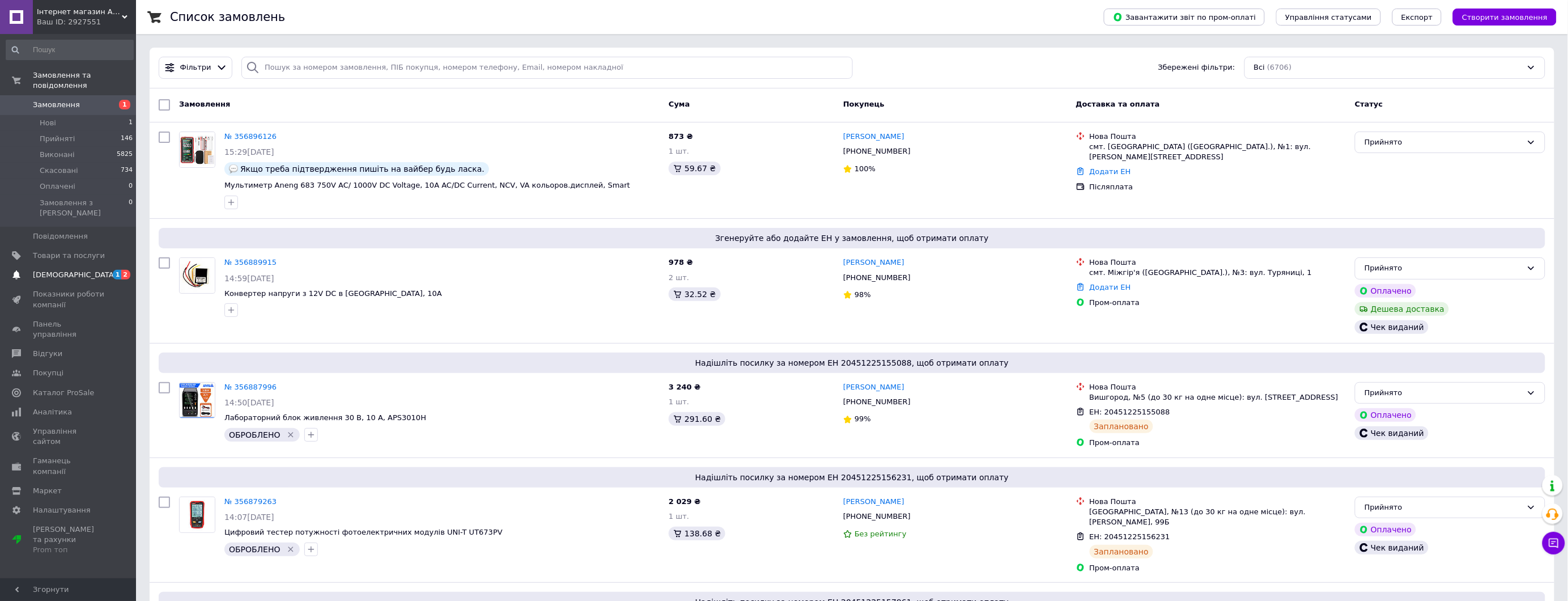
click at [71, 269] on span "[DEMOGRAPHIC_DATA]" at bounding box center [75, 274] width 84 height 10
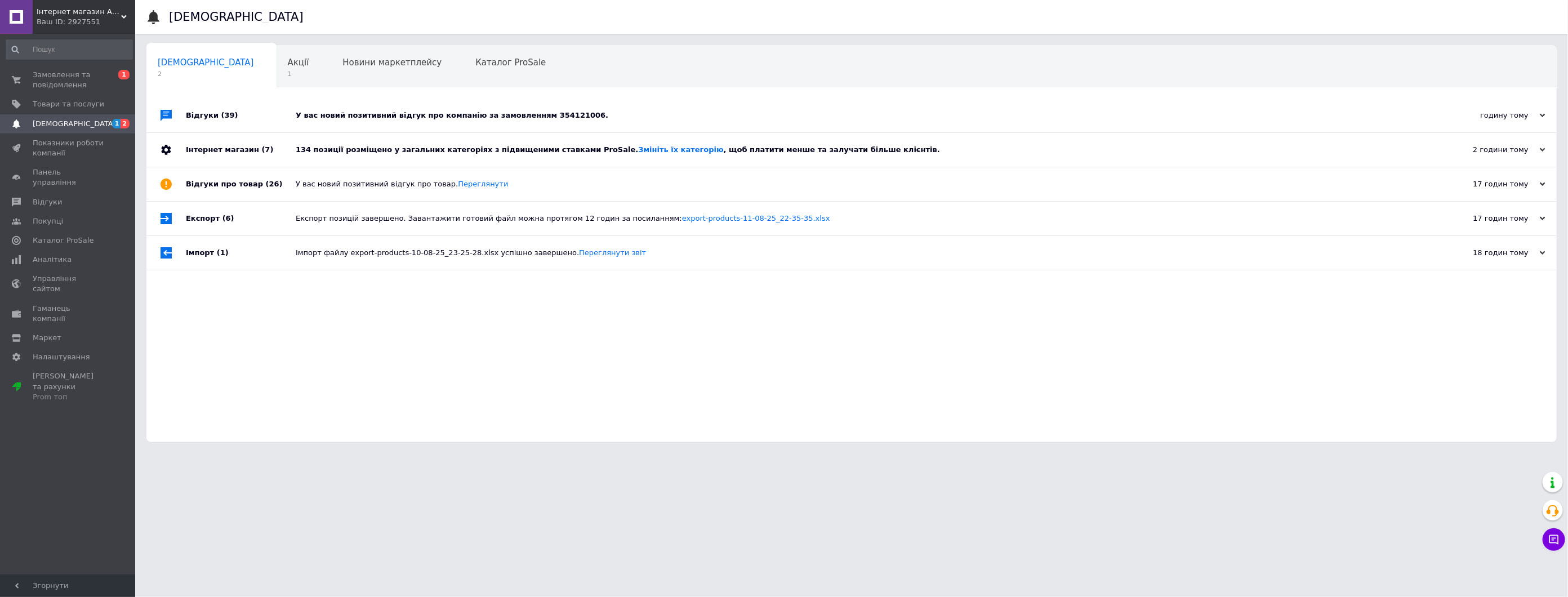
click at [379, 148] on div "134 позиції розміщено у загальних категоріях з підвищеними ставками ProSale. Зм…" at bounding box center [863, 150] width 1137 height 10
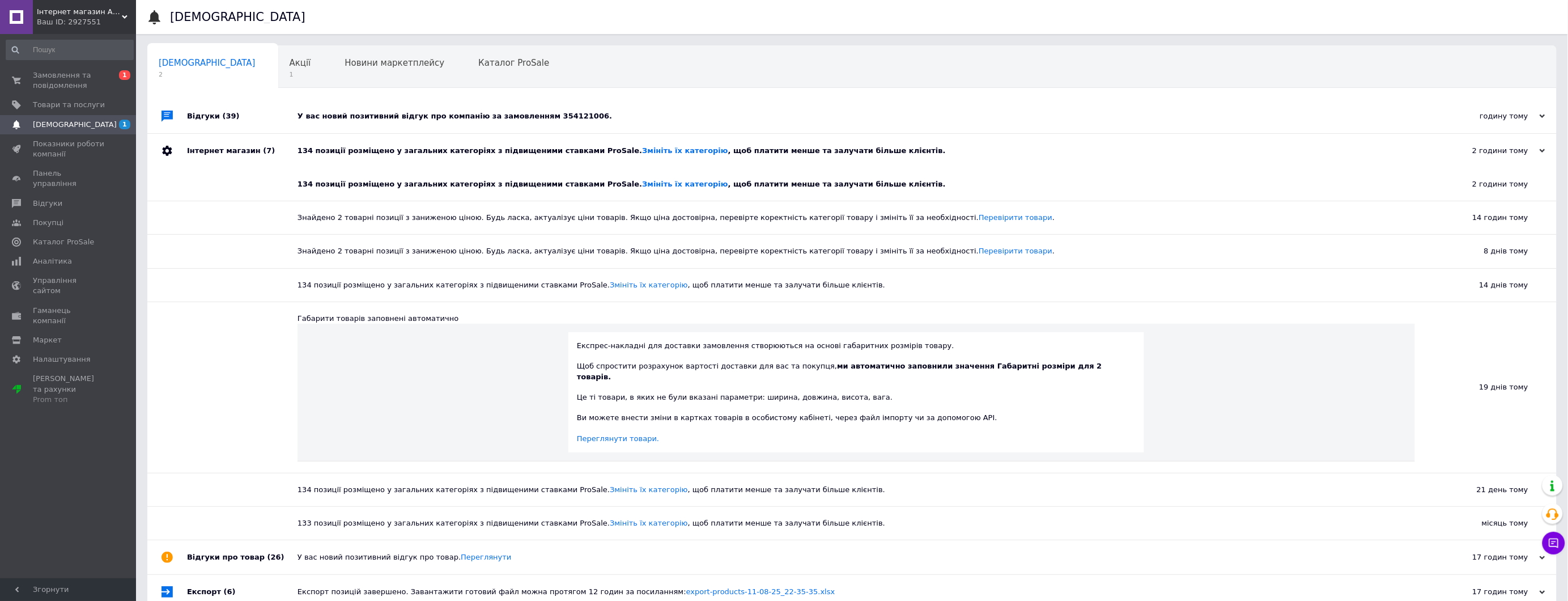
click at [409, 110] on div "У вас новий позитивний відгук про компанію за замовленням 354121006." at bounding box center [865, 116] width 1135 height 34
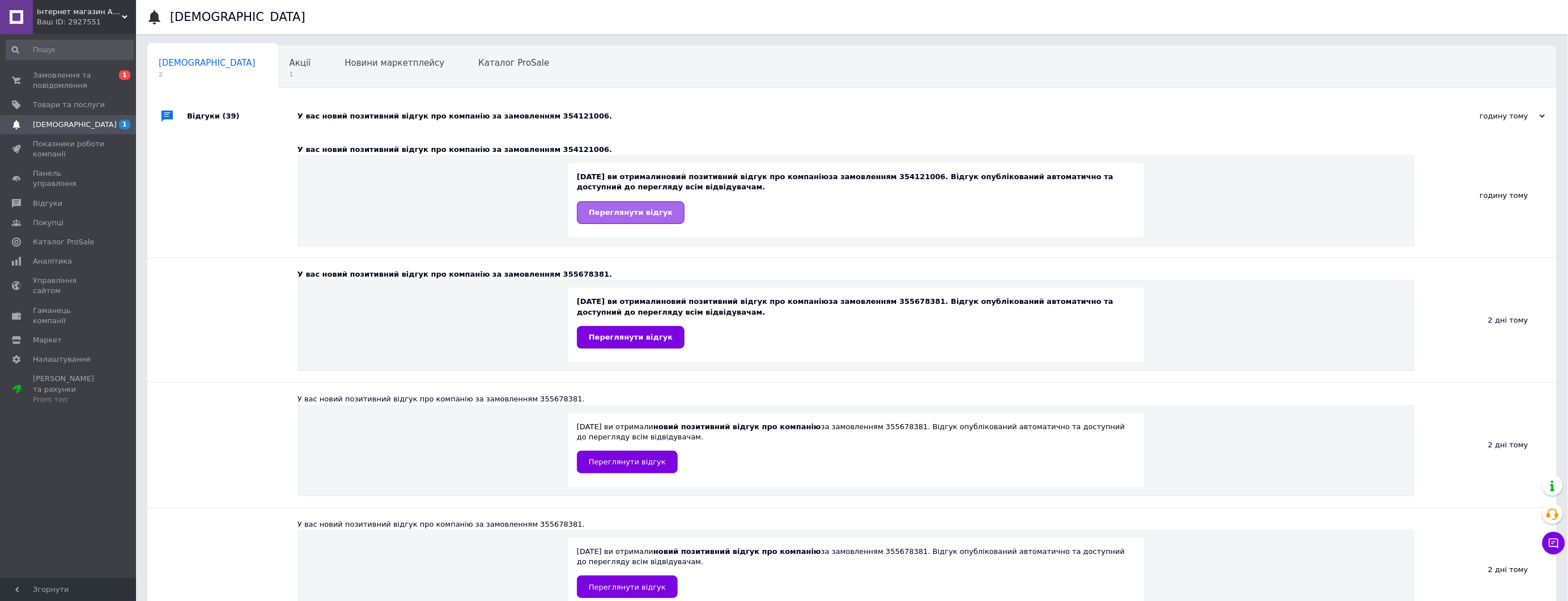
click at [641, 212] on span "Переглянути відгук" at bounding box center [631, 212] width 84 height 8
click at [55, 71] on span "Замовлення та повідомлення" at bounding box center [69, 81] width 72 height 20
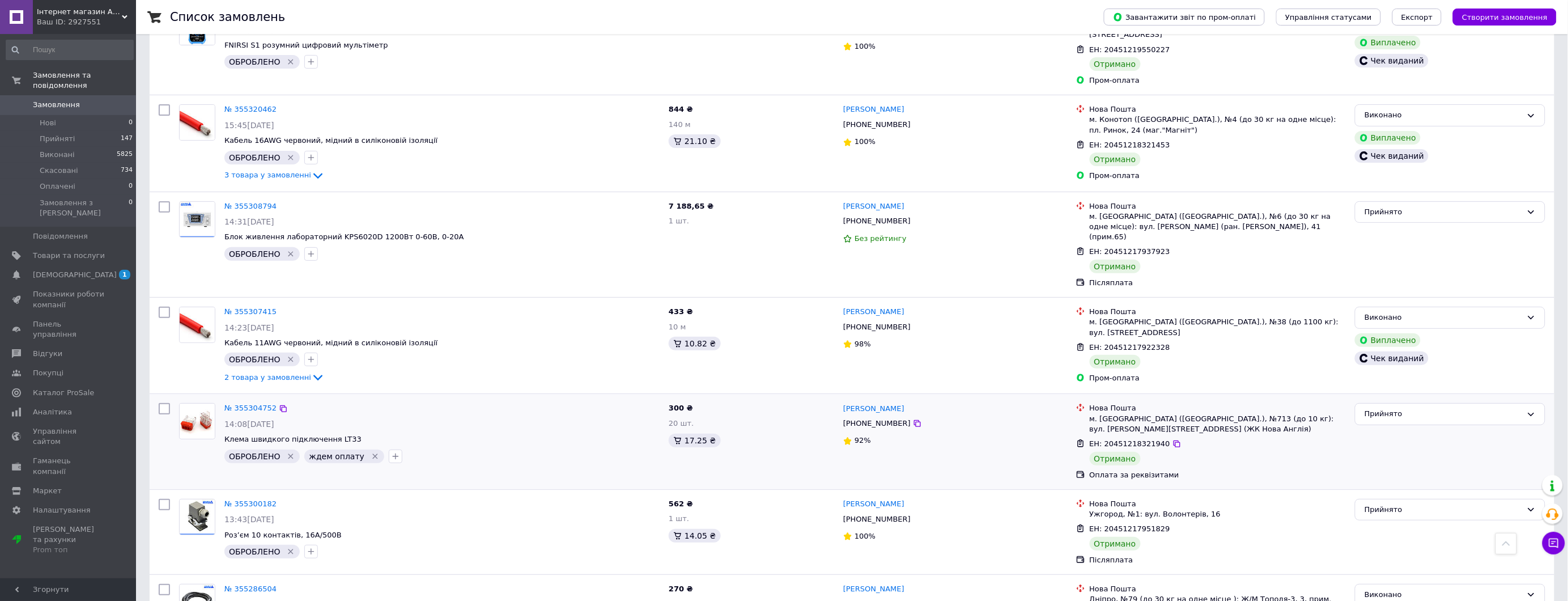
scroll to position [8105, 0]
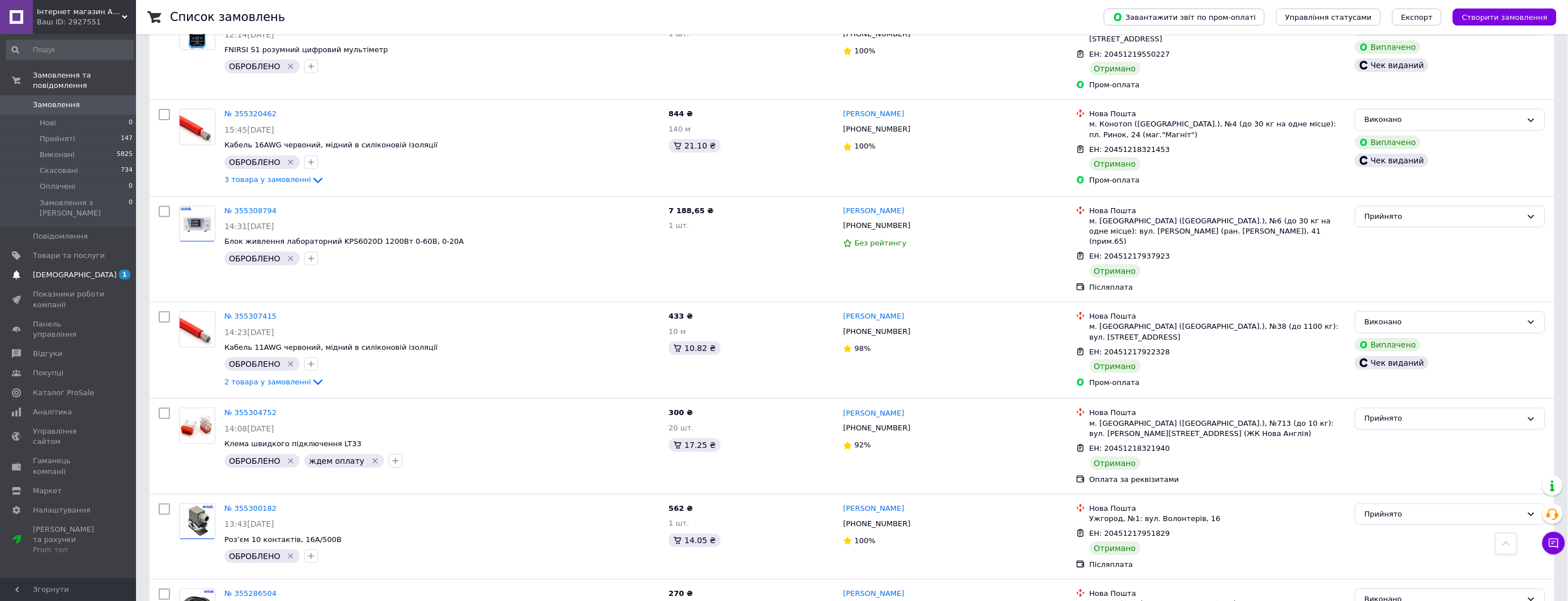
click at [84, 269] on span "[DEMOGRAPHIC_DATA]" at bounding box center [69, 274] width 72 height 10
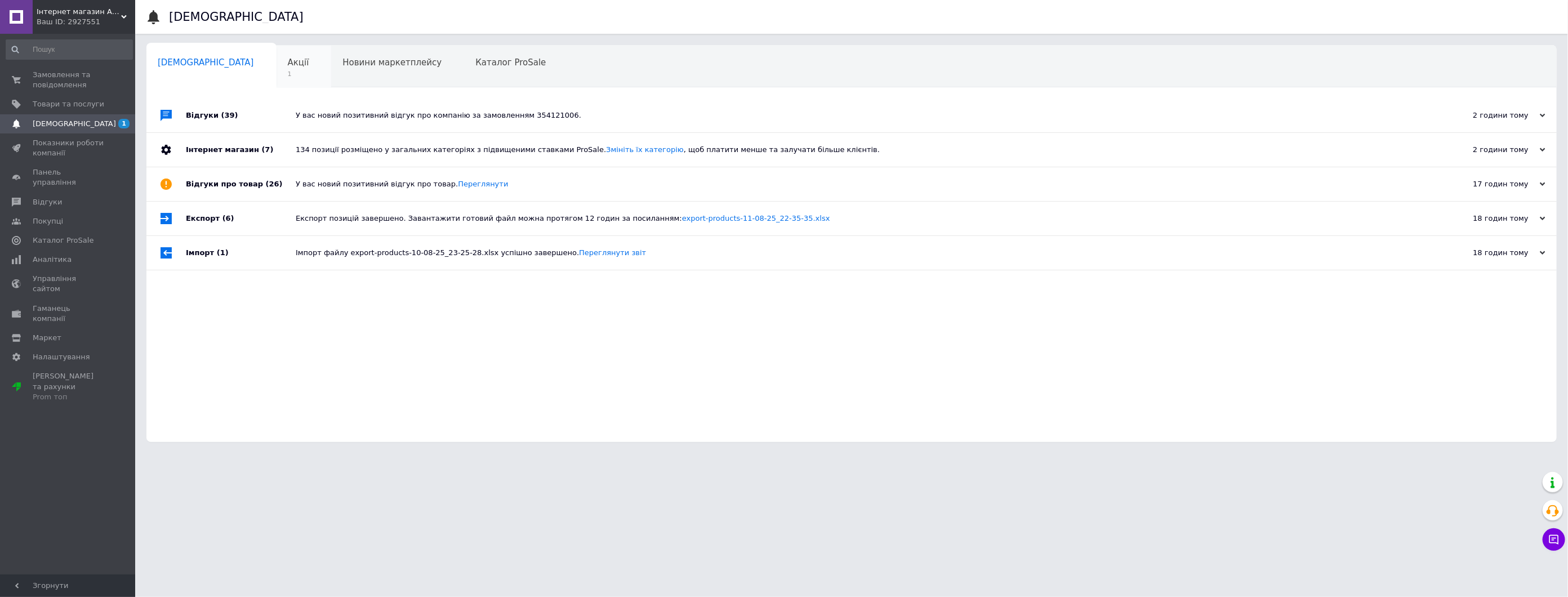
click at [277, 70] on div "Акції 1" at bounding box center [304, 67] width 55 height 43
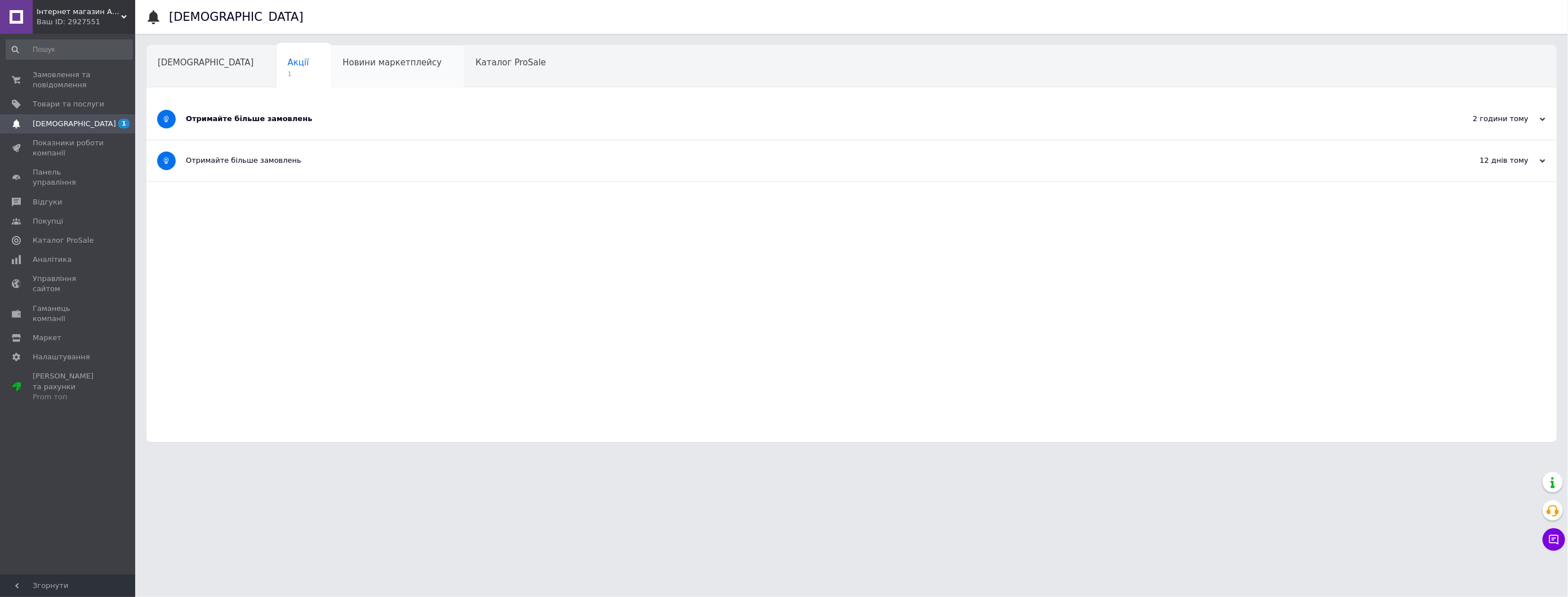
click at [331, 70] on div "Новини маркетплейсу" at bounding box center [397, 67] width 133 height 43
click at [277, 75] on div "Акції" at bounding box center [304, 67] width 55 height 43
click at [169, 59] on span "[DEMOGRAPHIC_DATA]" at bounding box center [205, 63] width 96 height 10
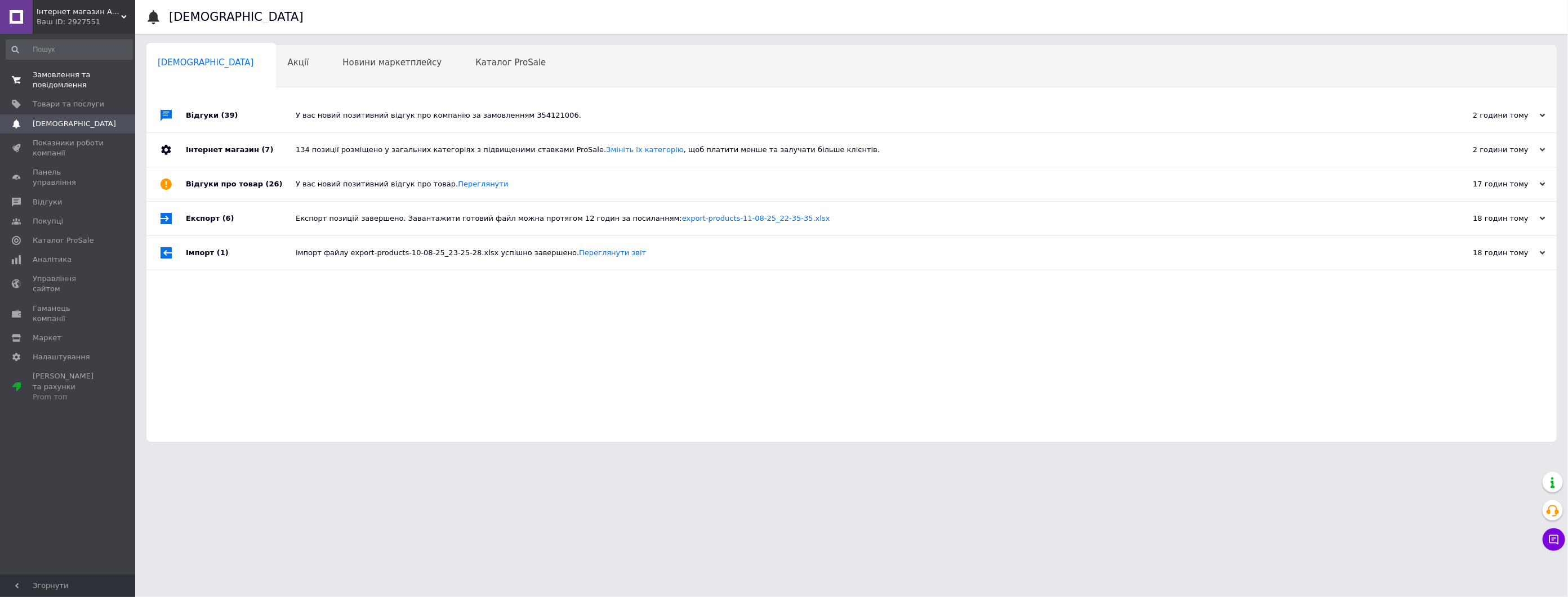
click at [46, 72] on span "Замовлення та повідомлення" at bounding box center [68, 80] width 72 height 20
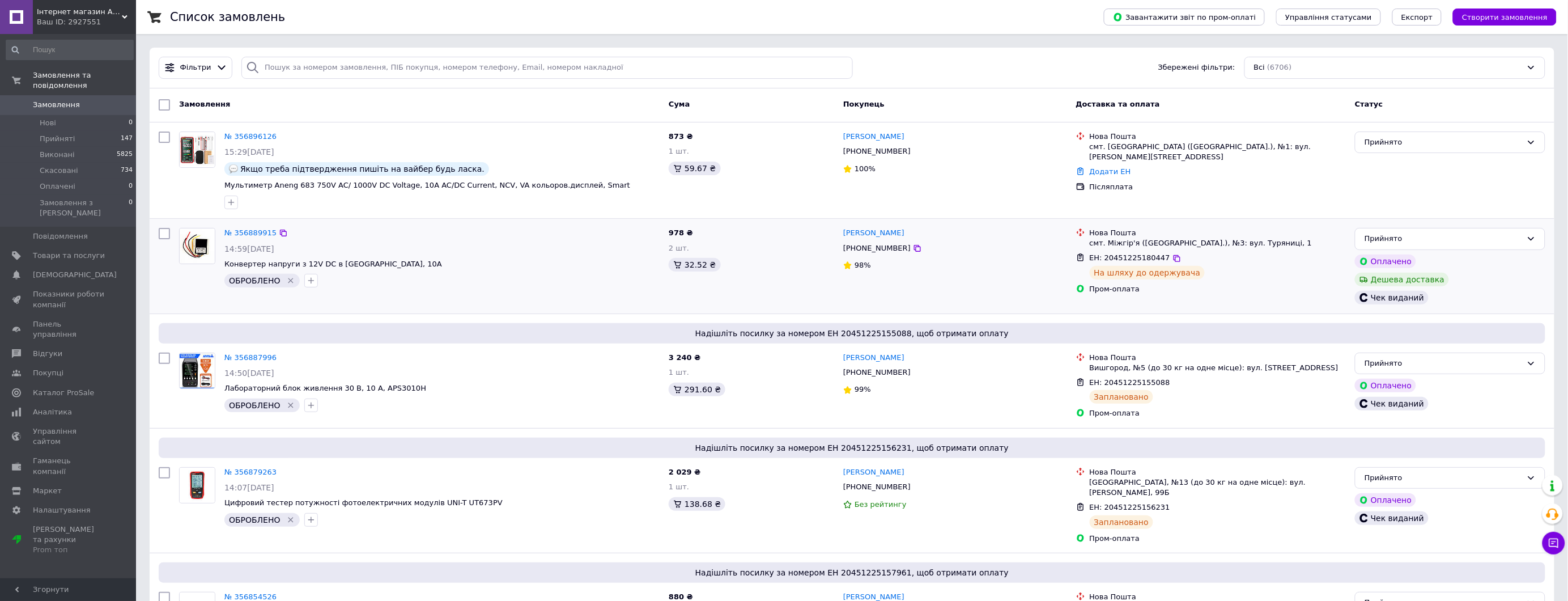
click at [446, 253] on div "14:59[DATE]" at bounding box center [442, 249] width 436 height 12
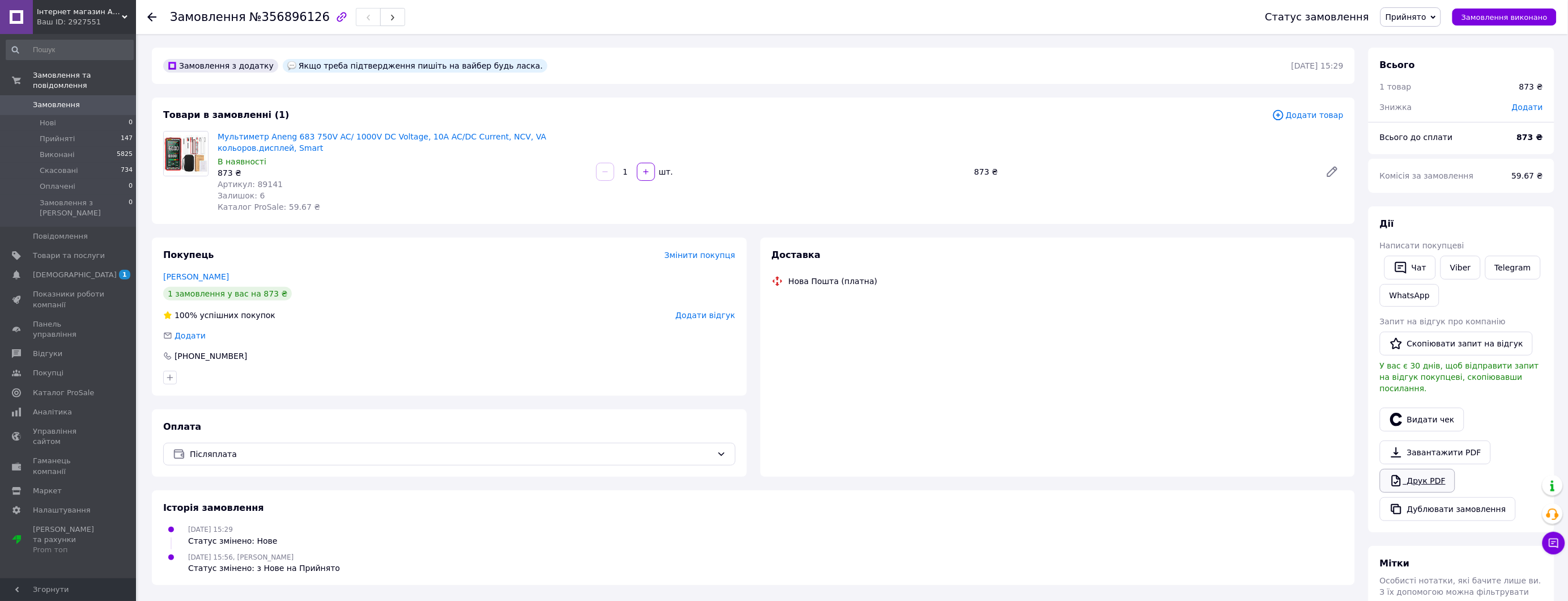
click at [1418, 468] on link "Друк PDF" at bounding box center [1418, 480] width 76 height 24
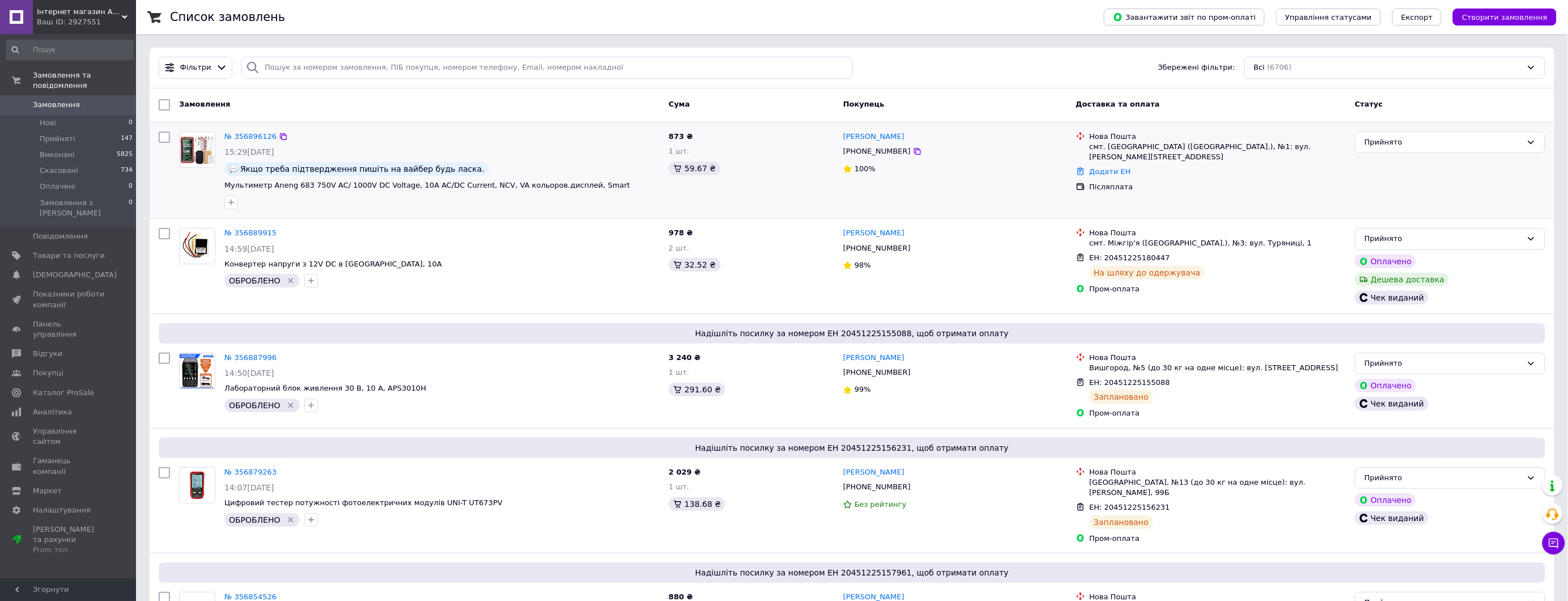
click at [358, 140] on div "№ 356896126" at bounding box center [442, 137] width 437 height 13
click at [652, 191] on div "№ 356896126 15:29, 12.08.2025 Якщо треба підтвердження пишіть на вайбер будь ла…" at bounding box center [442, 170] width 444 height 86
click at [928, 191] on div "Екатерина Терёхина +380667607479 100%" at bounding box center [955, 170] width 233 height 86
click at [1317, 195] on div "Нова Пошта смт. Сарата (Одеська обл.), №1: вул. Крістіана Вернера, 5/10А Додати…" at bounding box center [1211, 170] width 280 height 86
click at [801, 182] on div "873 ₴ 1 шт. 59.67 ₴" at bounding box center [751, 170] width 175 height 86
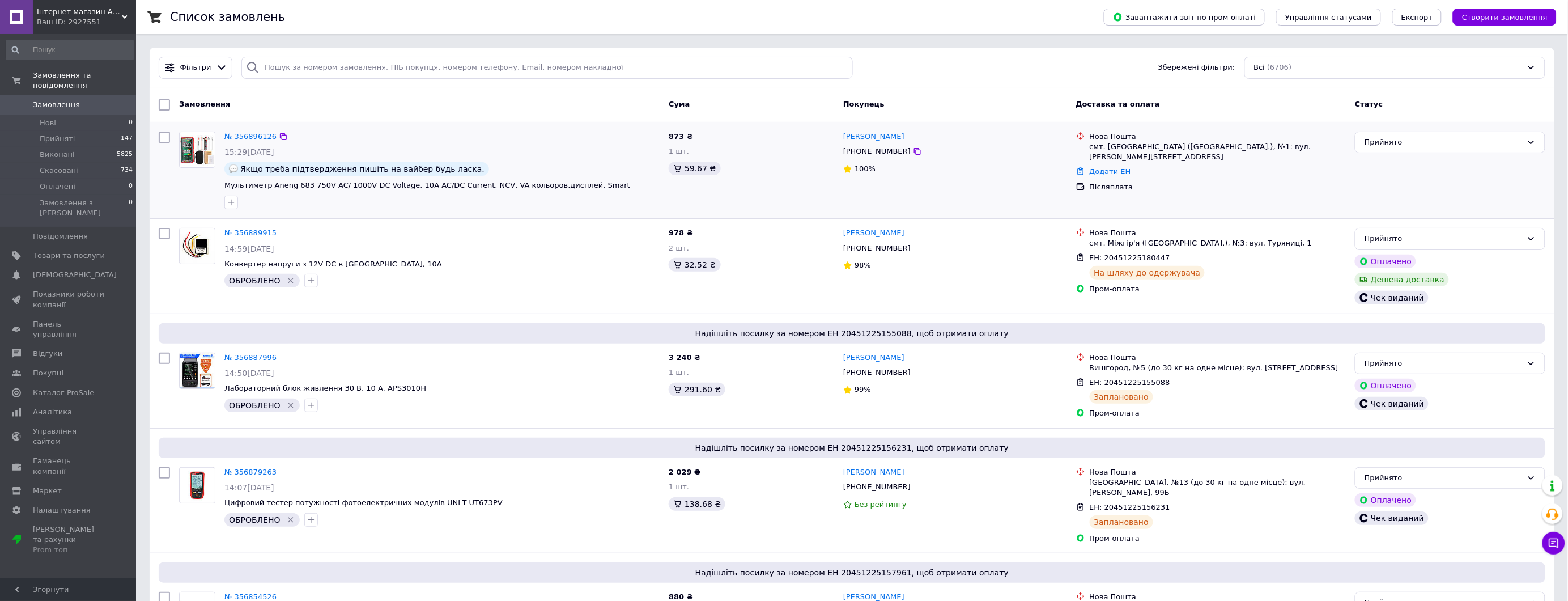
click at [597, 175] on div "Якщо треба підтвердження пишіть на вайбер будь ласка." at bounding box center [442, 169] width 436 height 13
click at [423, 226] on div "№ 356889915 14:59, 12.08.2025 Конвертер напруги з 12V DC в 24V DC, 10А ОБРОБЛЕНО" at bounding box center [442, 258] width 444 height 69
click at [972, 208] on div "Екатерина Терёхина +380667607479 100%" at bounding box center [955, 170] width 233 height 86
click at [583, 196] on div at bounding box center [442, 202] width 440 height 18
click at [457, 264] on span "Конвертер напруги з 12V DC в [GEOGRAPHIC_DATA], 10А" at bounding box center [442, 264] width 436 height 11
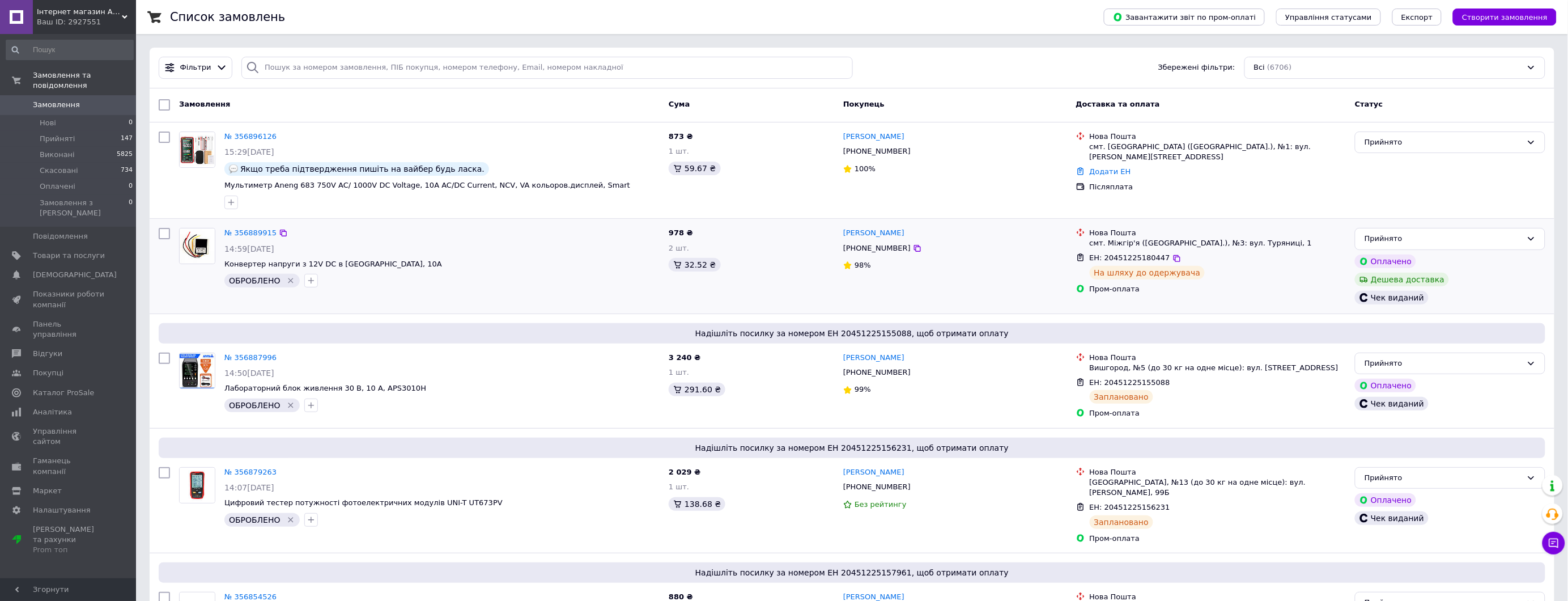
click at [460, 233] on div "№ 356889915" at bounding box center [442, 233] width 437 height 13
